Goal: Task Accomplishment & Management: Manage account settings

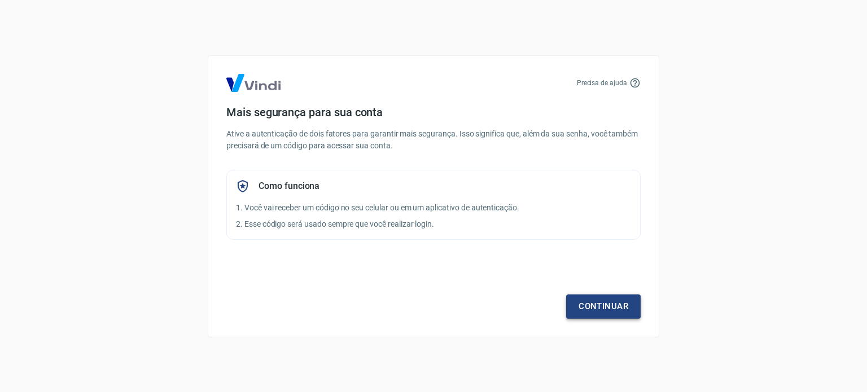
click at [607, 303] on link "Continuar" at bounding box center [603, 307] width 75 height 24
